Goal: Task Accomplishment & Management: Complete application form

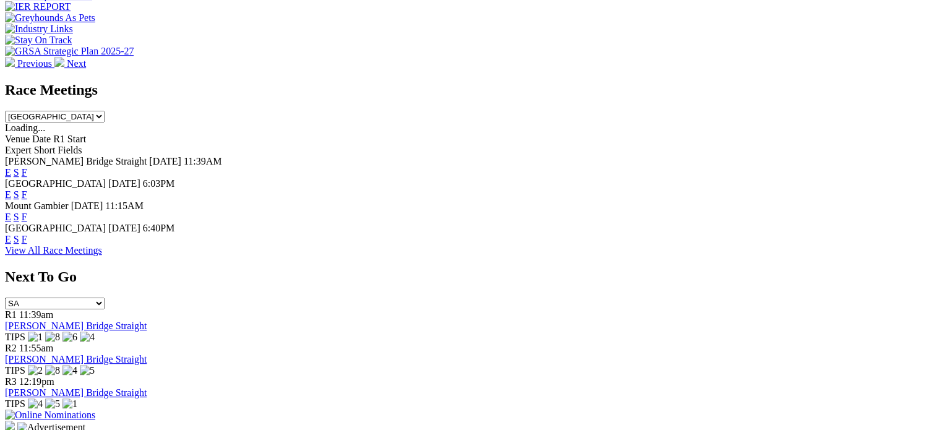
scroll to position [557, 0]
click at [95, 408] on img at bounding box center [50, 413] width 90 height 11
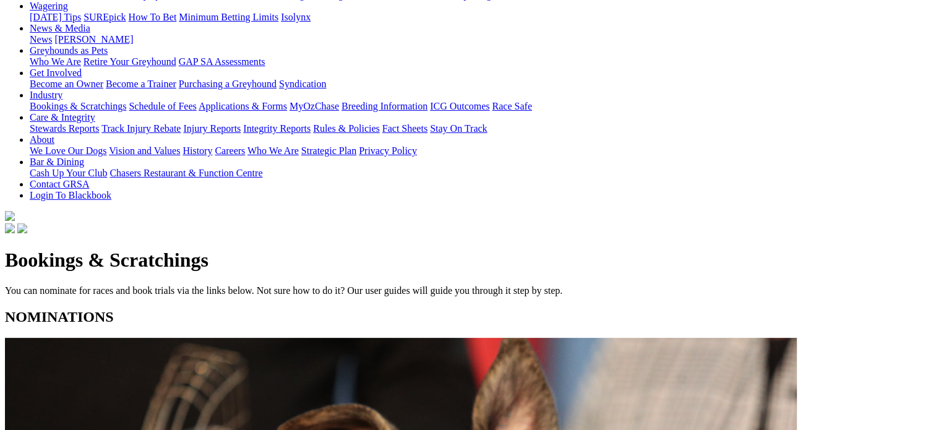
scroll to position [309, 0]
